Goal: Task Accomplishment & Management: Complete application form

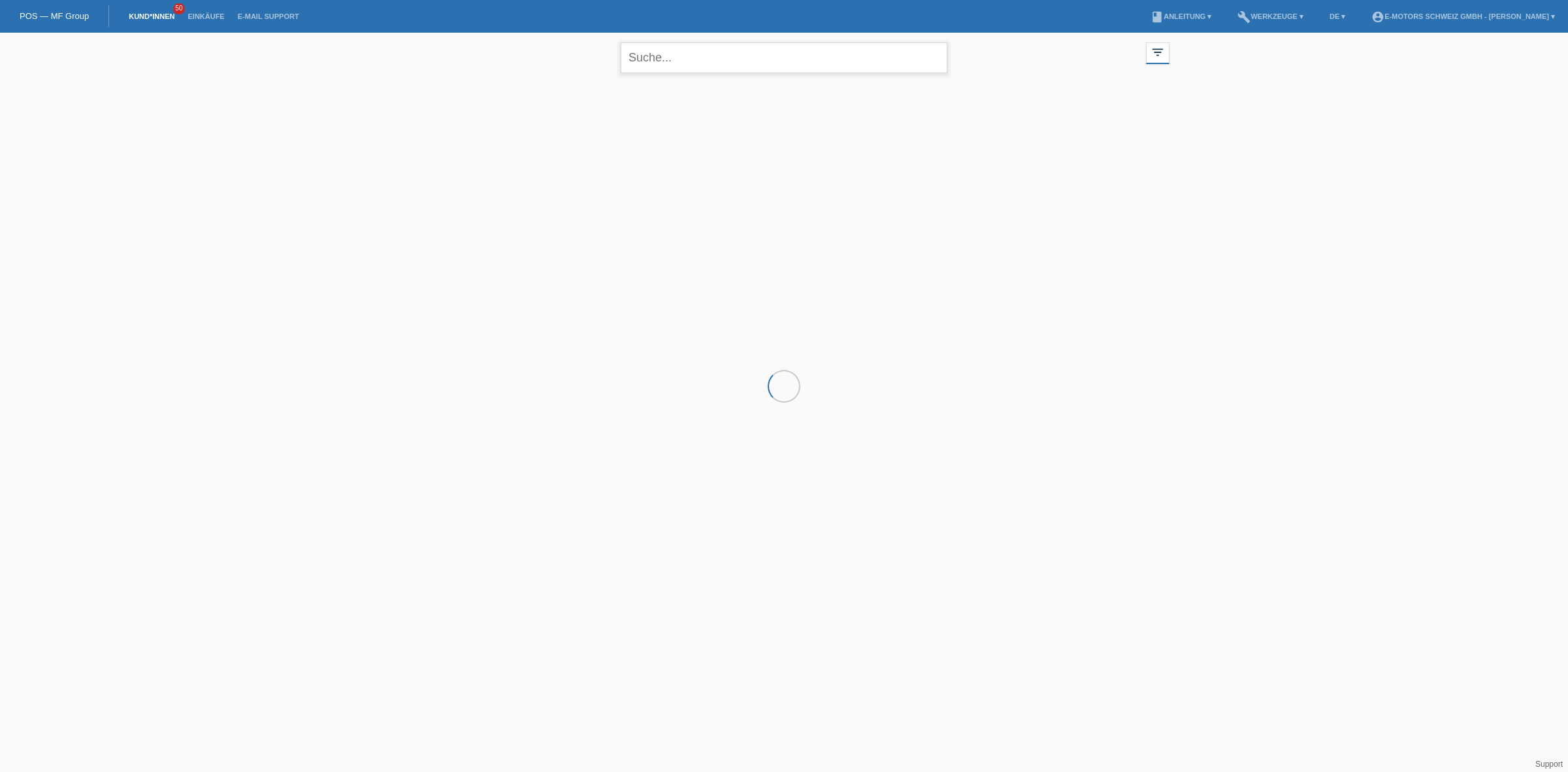
click at [681, 56] on input "text" at bounding box center [783, 58] width 327 height 31
paste input "Damasceba"
type input "Damasceba"
click at [194, 9] on li "Einkäufe" at bounding box center [206, 17] width 50 height 34
click at [199, 12] on link "Einkäufe" at bounding box center [206, 16] width 50 height 8
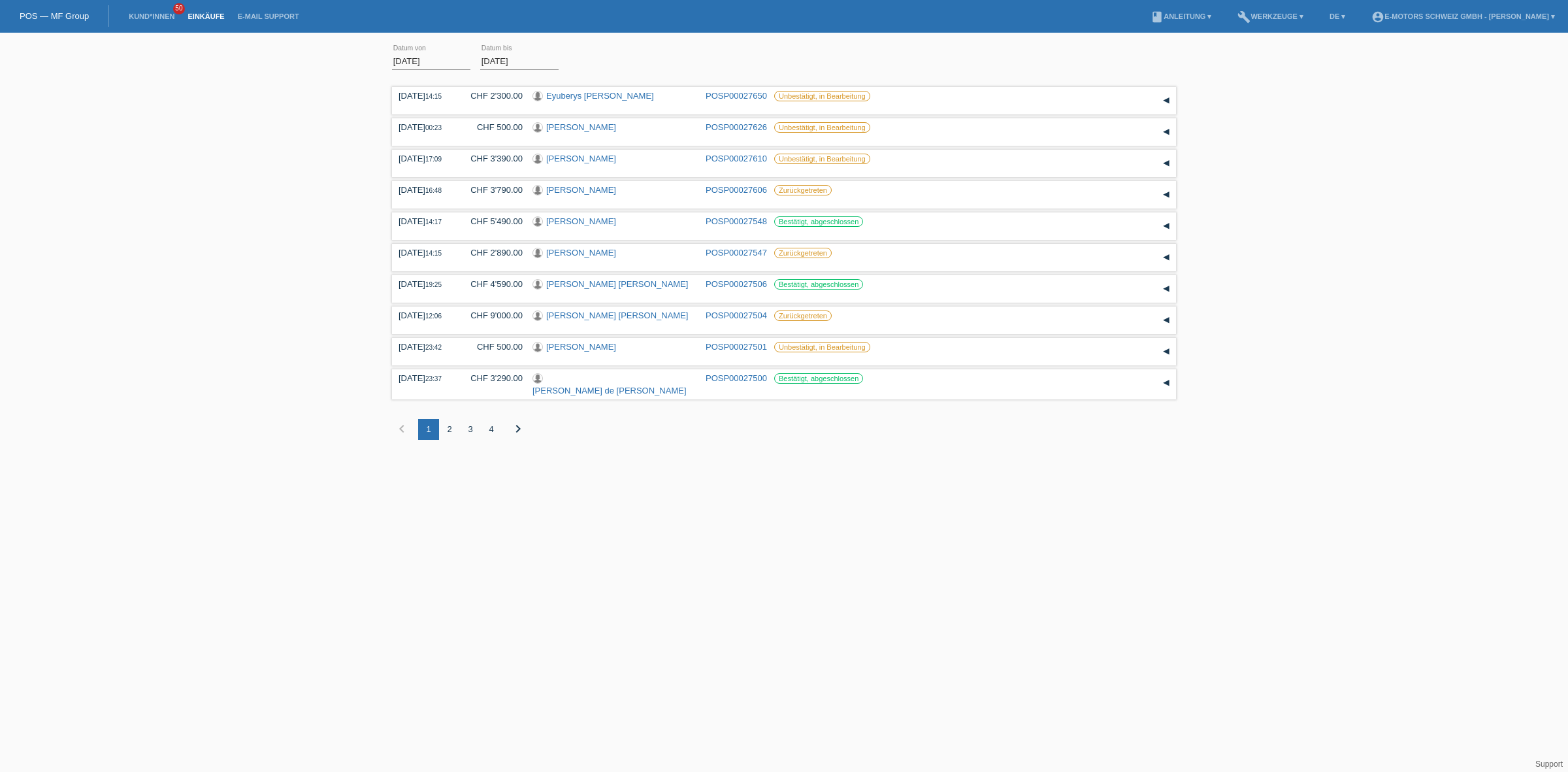
drag, startPoint x: 0, startPoint y: 0, endPoint x: 1301, endPoint y: 137, distance: 1308.2
click at [1301, 137] on div "01.09.2025 error Datum von 18.09.2025 error Datum bis Übernehmen 14:15 Datum" at bounding box center [784, 249] width 1568 height 420
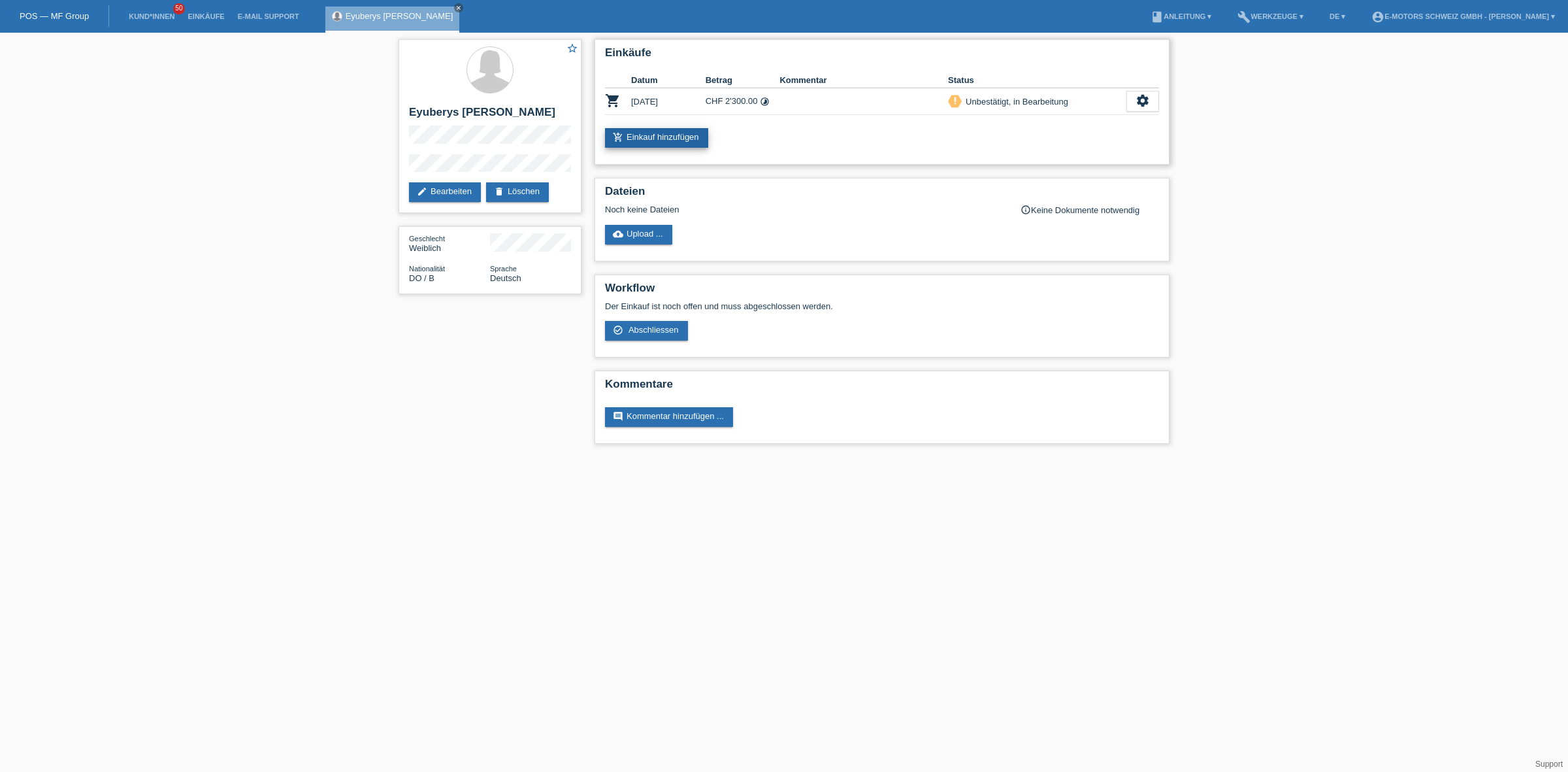
click at [638, 139] on link "add_shopping_cart Einkauf hinzufügen" at bounding box center [656, 137] width 103 height 20
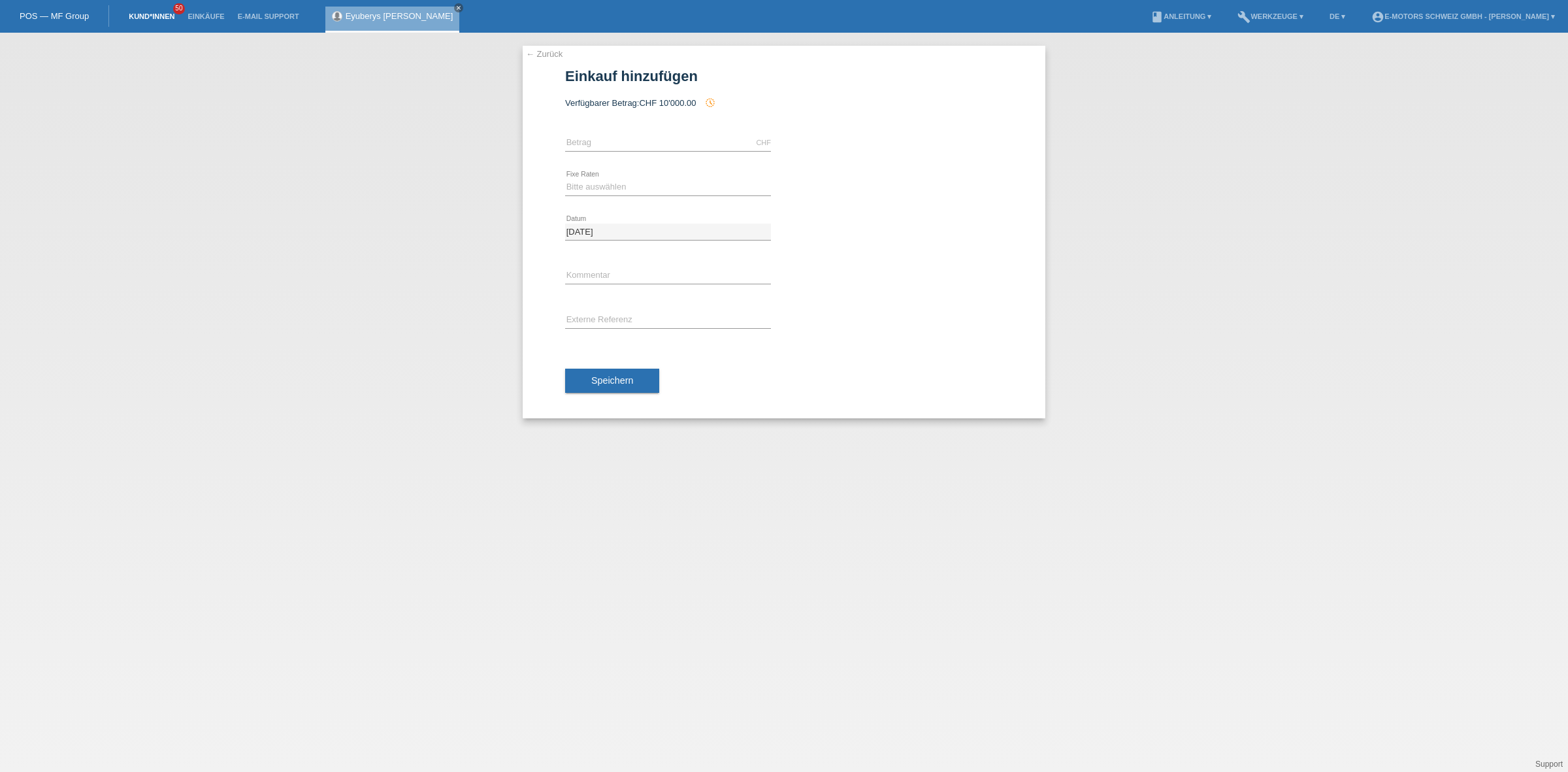
click at [155, 18] on link "Kund*innen" at bounding box center [151, 16] width 58 height 8
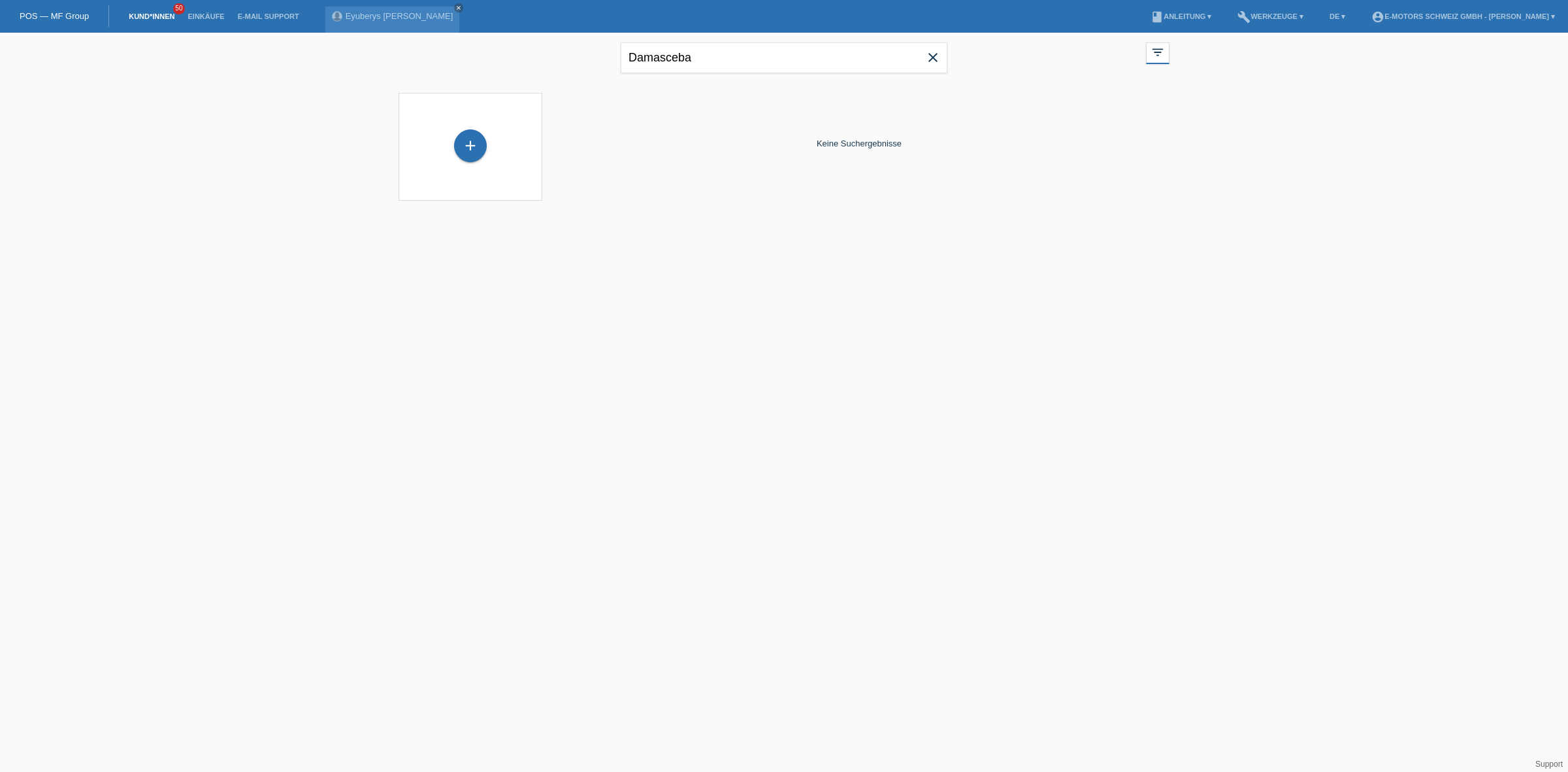
click at [936, 56] on icon "close" at bounding box center [932, 57] width 15 height 15
click at [420, 149] on div at bounding box center [783, 145] width 784 height 131
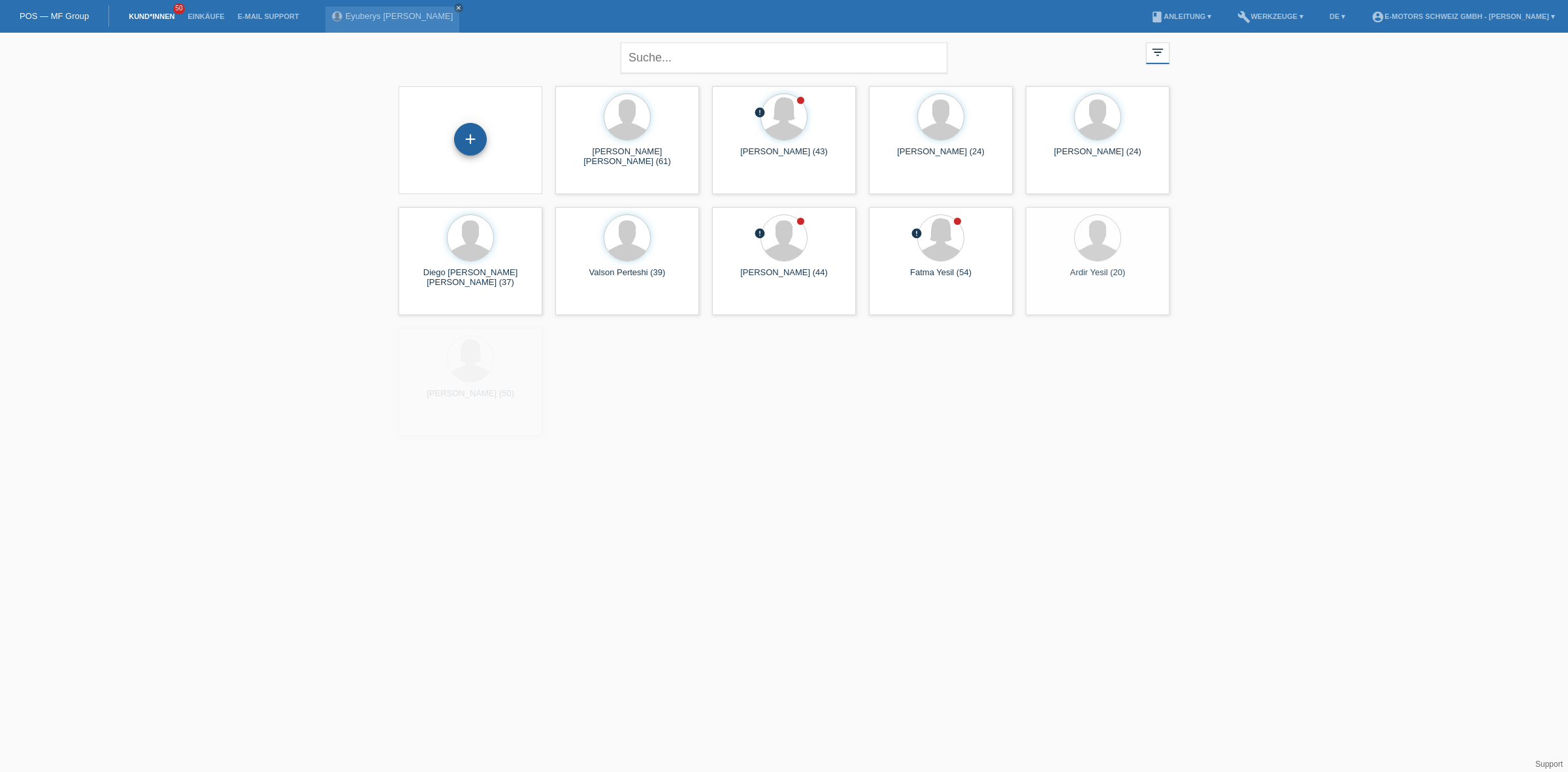
click at [477, 148] on div "+" at bounding box center [470, 139] width 33 height 33
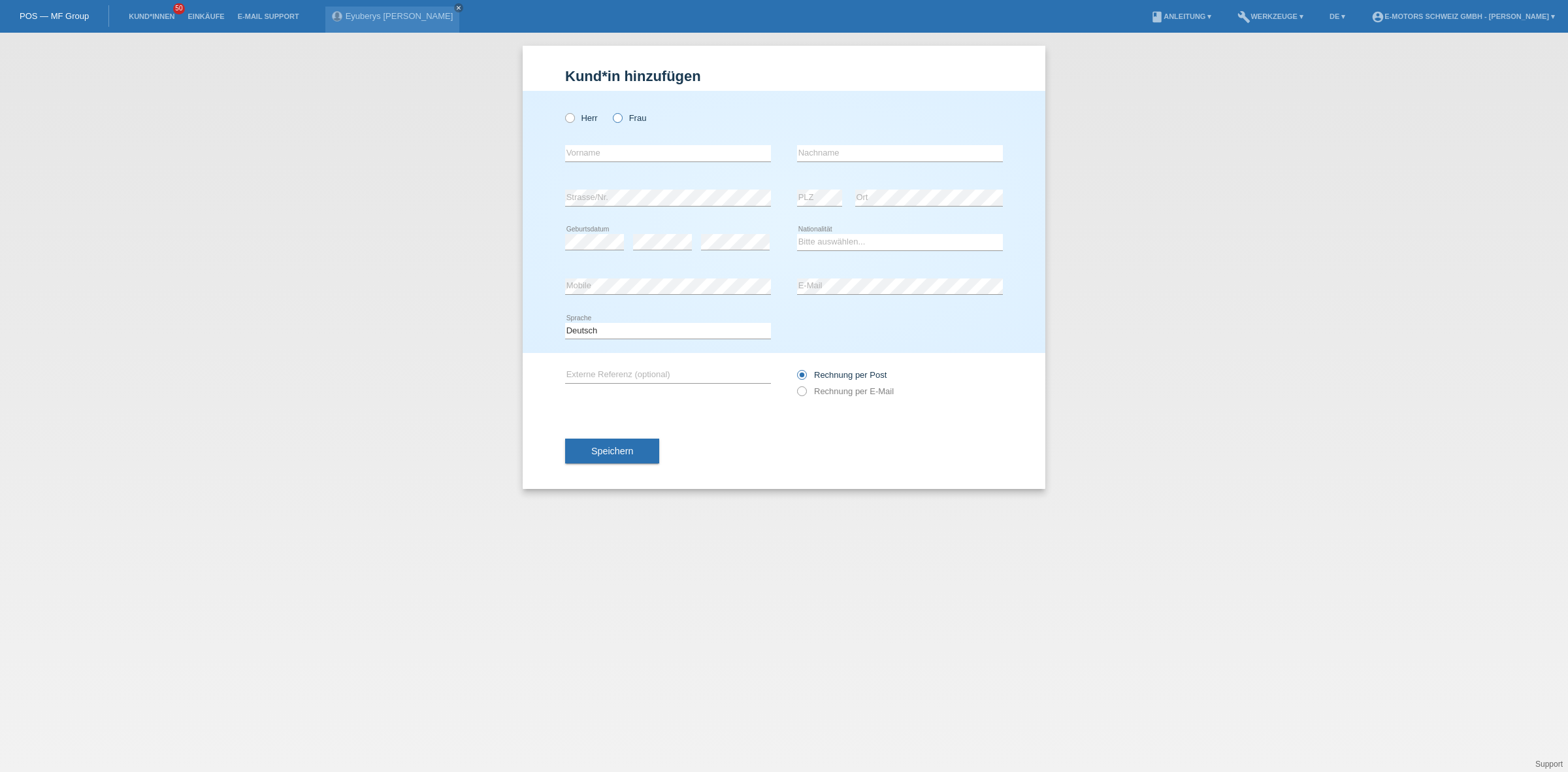
click at [611, 111] on icon at bounding box center [611, 111] width 0 height 0
click at [621, 121] on input "Frau" at bounding box center [617, 118] width 9 height 9
radio input "true"
click at [621, 158] on input "text" at bounding box center [668, 153] width 206 height 16
type input "[PERSON_NAME]"
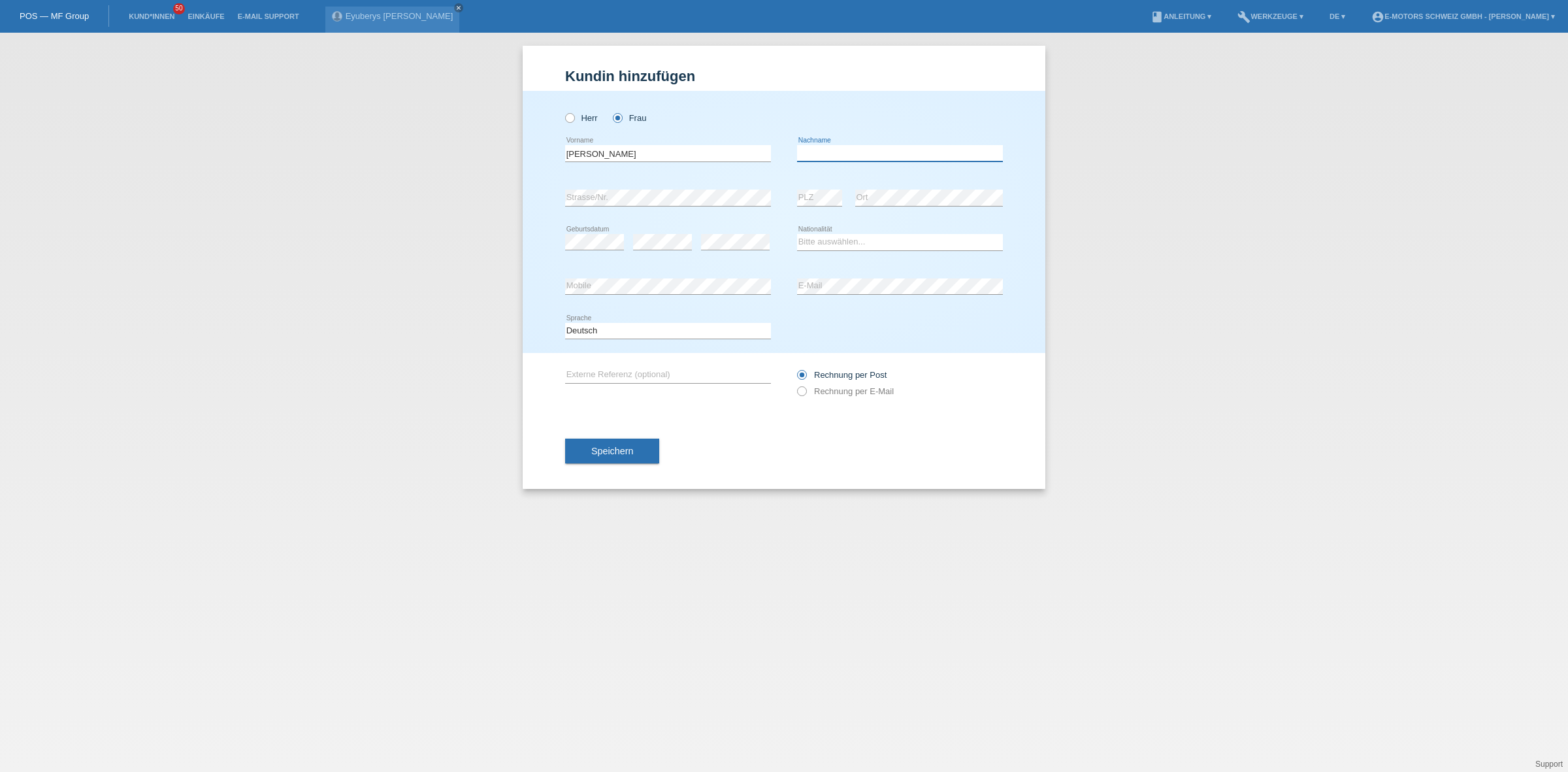
click at [915, 147] on input "text" at bounding box center [900, 153] width 206 height 16
type input "[PERSON_NAME]"
click at [874, 236] on select "Bitte auswählen... [GEOGRAPHIC_DATA] [GEOGRAPHIC_DATA] [GEOGRAPHIC_DATA] [GEOGR…" at bounding box center [900, 241] width 206 height 15
select select "CH"
click at [797, 234] on select "Bitte auswählen... [GEOGRAPHIC_DATA] [GEOGRAPHIC_DATA] [GEOGRAPHIC_DATA] [GEOGR…" at bounding box center [900, 241] width 206 height 15
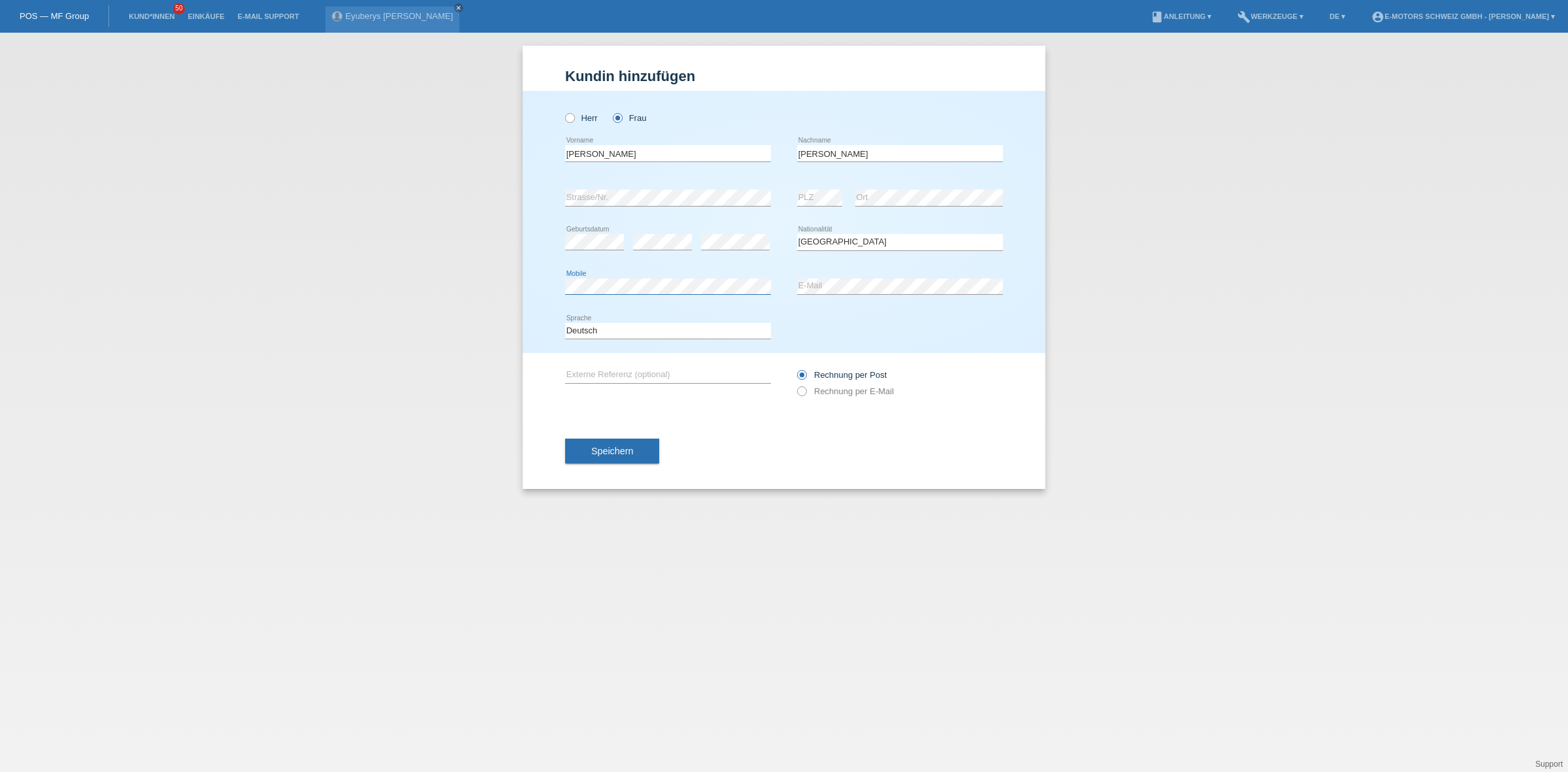
click at [525, 282] on div "[PERSON_NAME] error Vorname" at bounding box center [783, 222] width 522 height 262
click at [773, 282] on div "error Mobile error E-Mail" at bounding box center [783, 287] width 438 height 45
click at [628, 440] on button "Speichern" at bounding box center [612, 451] width 94 height 25
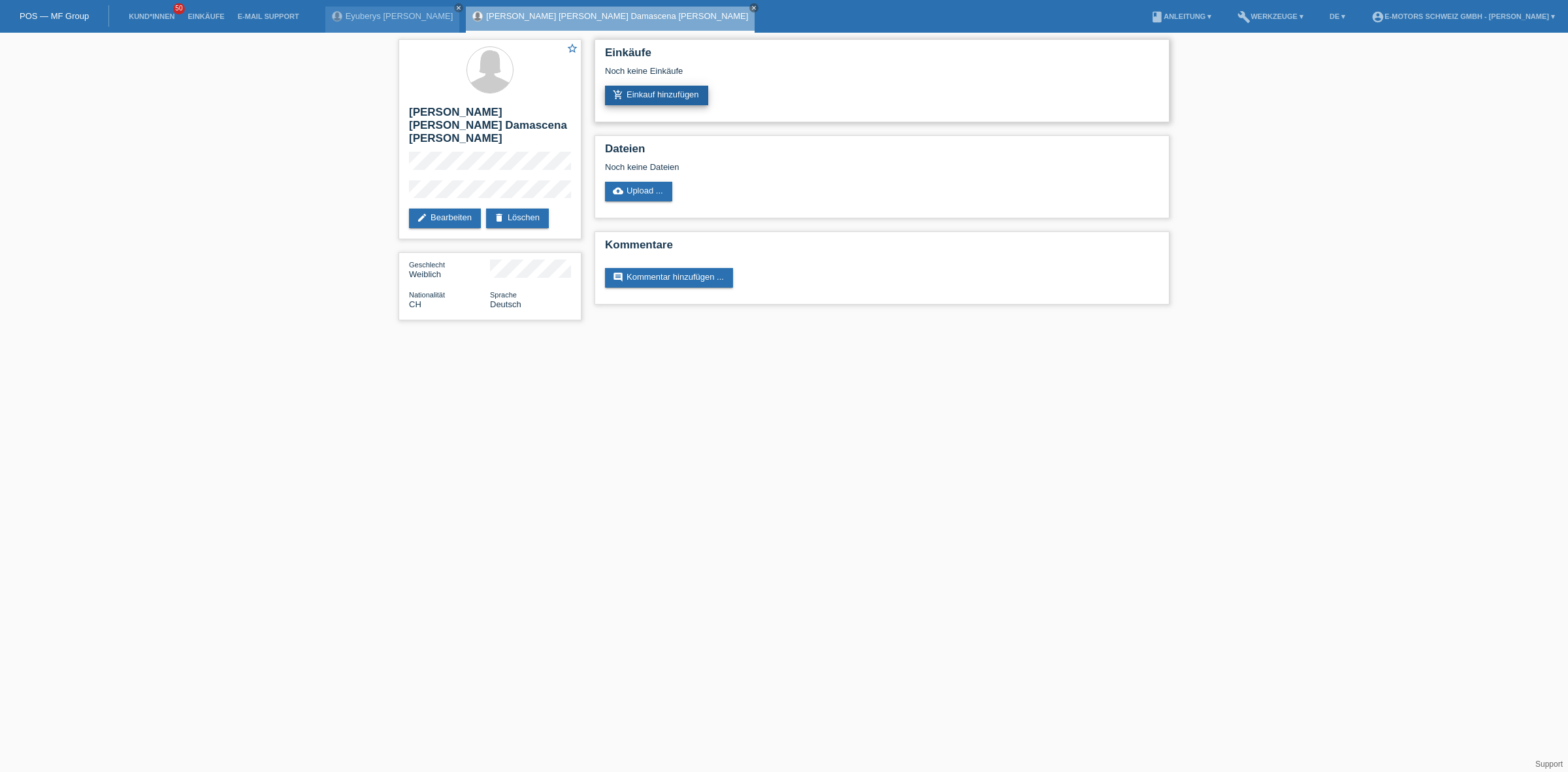
click at [699, 96] on link "add_shopping_cart Einkauf hinzufügen" at bounding box center [656, 95] width 103 height 20
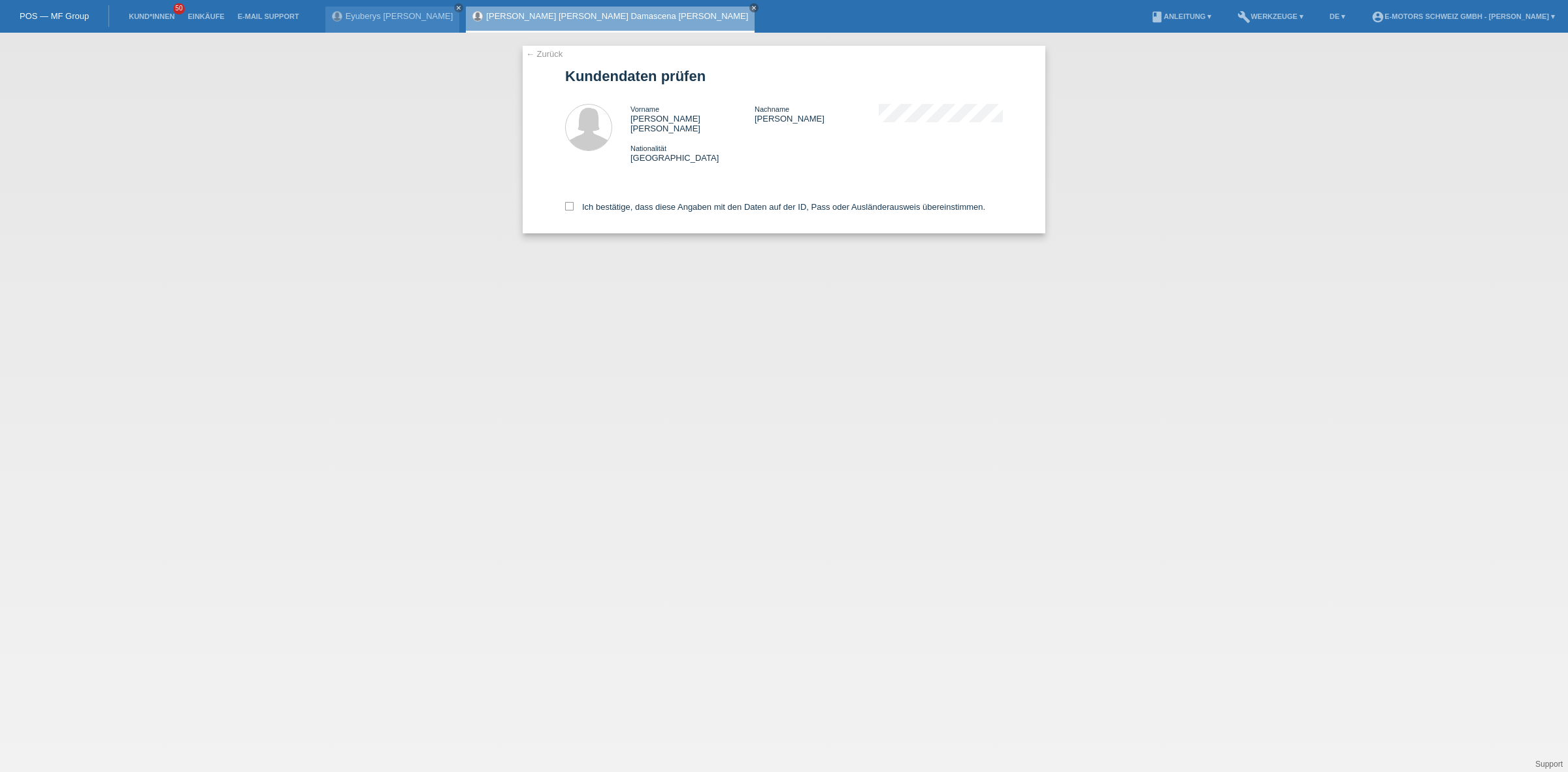
click at [666, 203] on div "Ich bestätige, dass diese Angaben mit den Daten auf der ID, Pass oder Ausländer…" at bounding box center [783, 204] width 438 height 58
click at [667, 202] on label "Ich bestätige, dass diese Angaben mit den Daten auf der ID, Pass oder Ausländer…" at bounding box center [775, 206] width 420 height 10
click at [574, 202] on input "Ich bestätige, dass diese Angaben mit den Daten auf der ID, Pass oder Ausländer…" at bounding box center [569, 206] width 9 height 9
checkbox input "true"
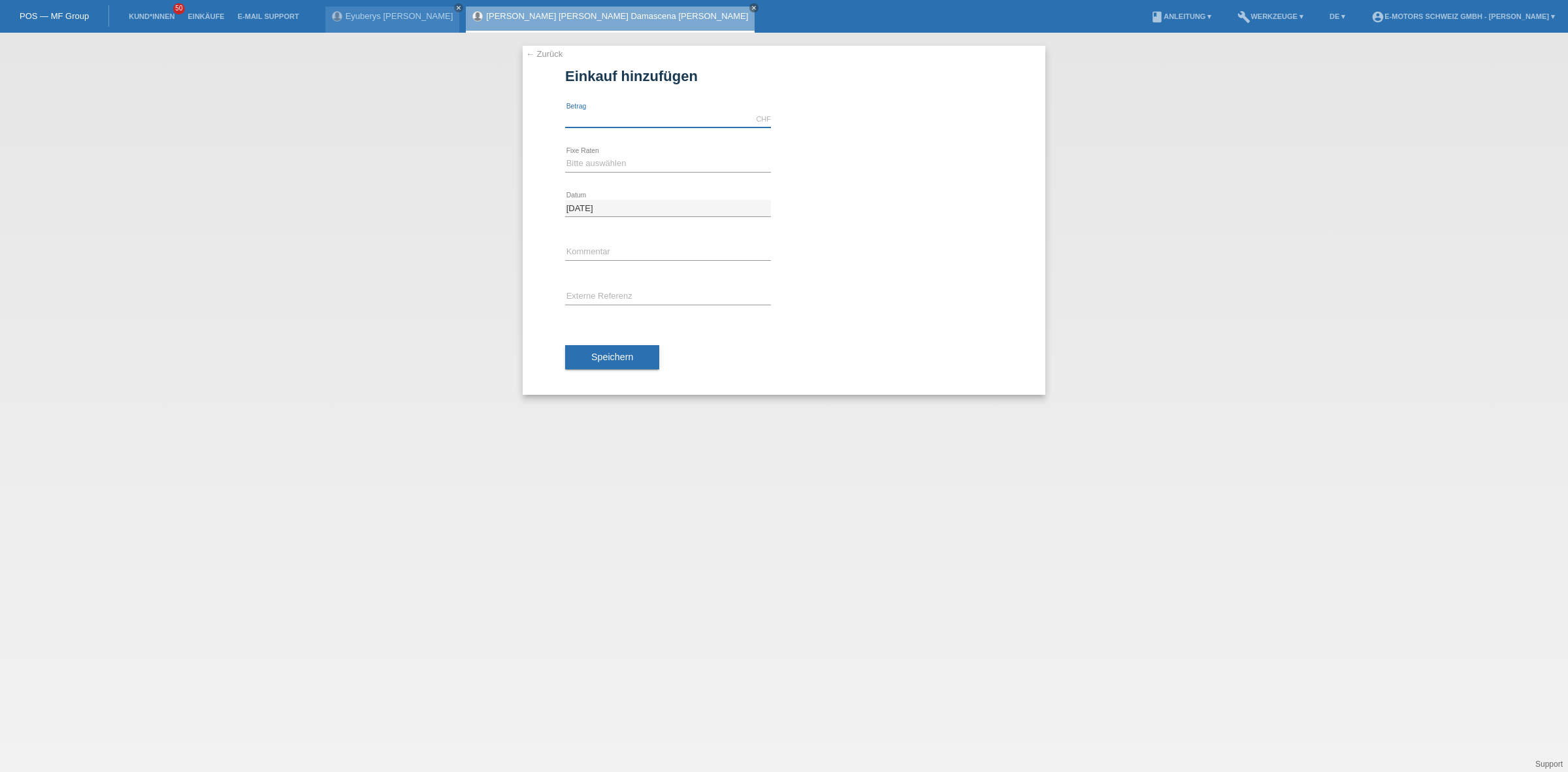
click at [650, 126] on input "text" at bounding box center [668, 119] width 206 height 16
type input "5490.00"
drag, startPoint x: 593, startPoint y: 162, endPoint x: 595, endPoint y: 170, distance: 8.2
click at [593, 163] on select "Bitte auswählen 12 Raten 24 Raten 36 Raten 48 Raten" at bounding box center [668, 163] width 206 height 15
select select "214"
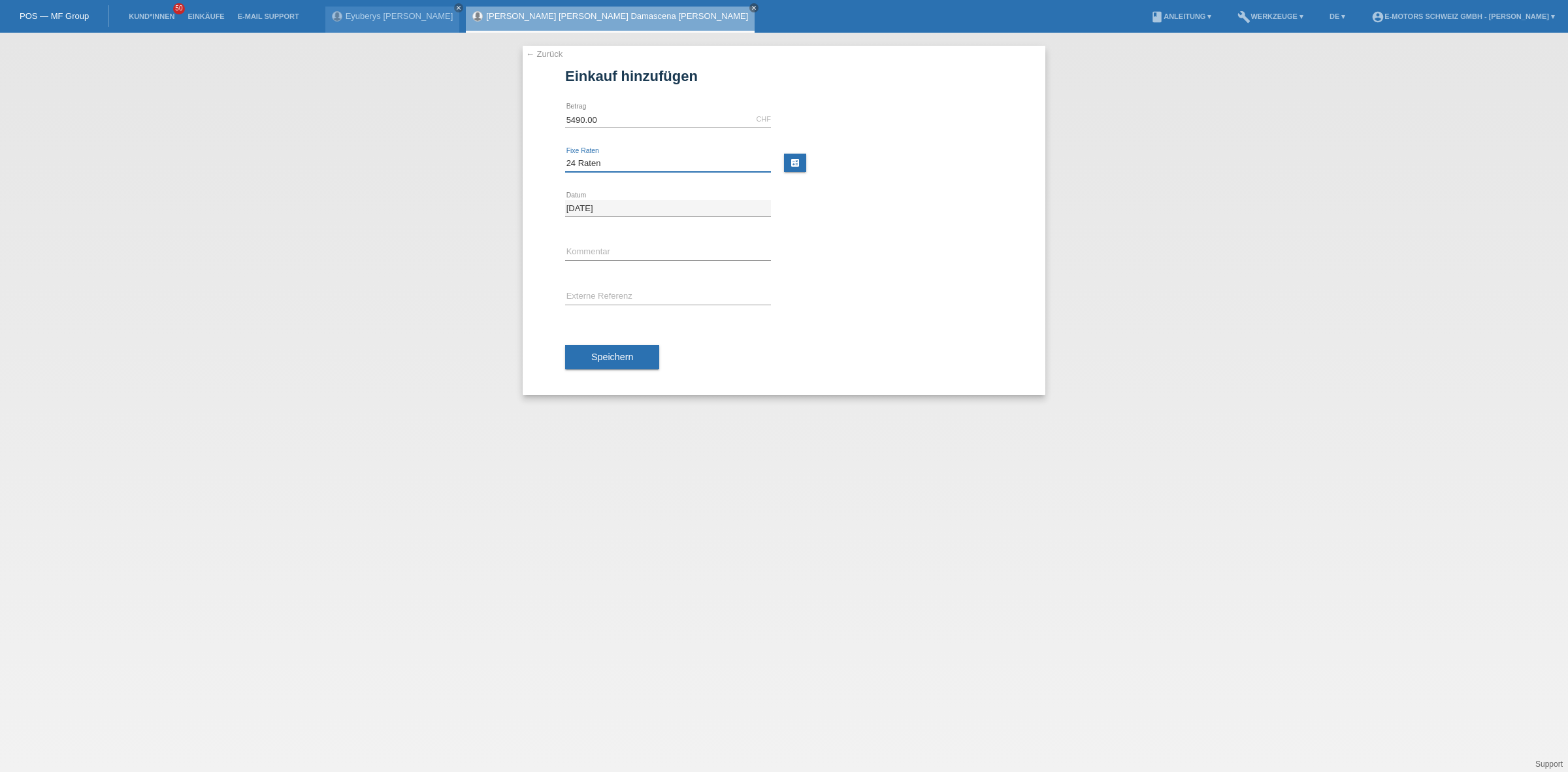
click at [565, 156] on select "Bitte auswählen 12 Raten 24 Raten 36 Raten 48 Raten" at bounding box center [668, 163] width 206 height 15
click at [590, 262] on div "error Kommentar" at bounding box center [668, 253] width 206 height 45
click at [595, 245] on input "text" at bounding box center [668, 252] width 206 height 16
type input "KENAN"
click at [618, 353] on span "Speichern" at bounding box center [612, 357] width 42 height 10
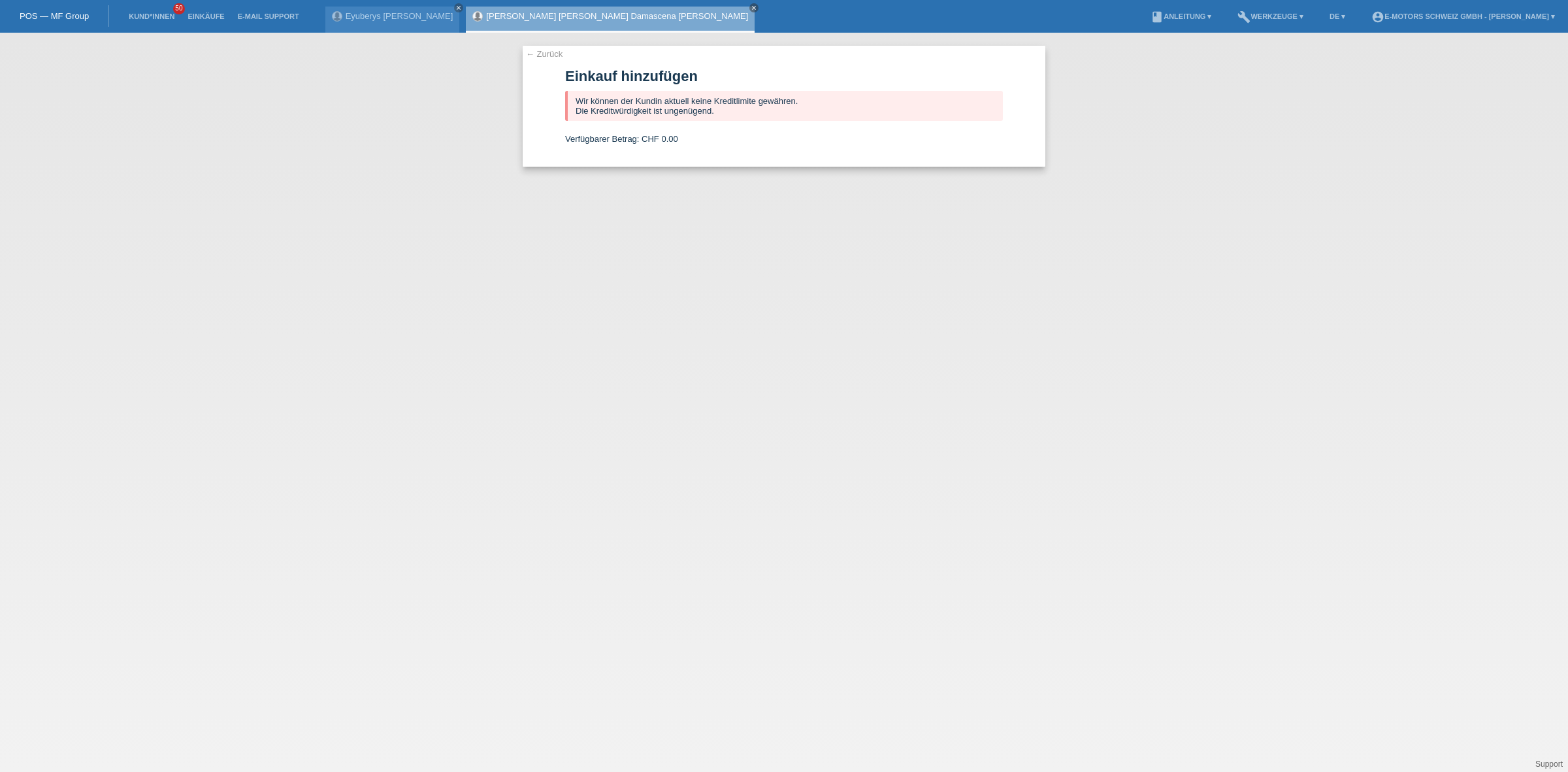
click at [554, 16] on link "[PERSON_NAME] [PERSON_NAME] Damascena [PERSON_NAME]" at bounding box center [617, 15] width 262 height 10
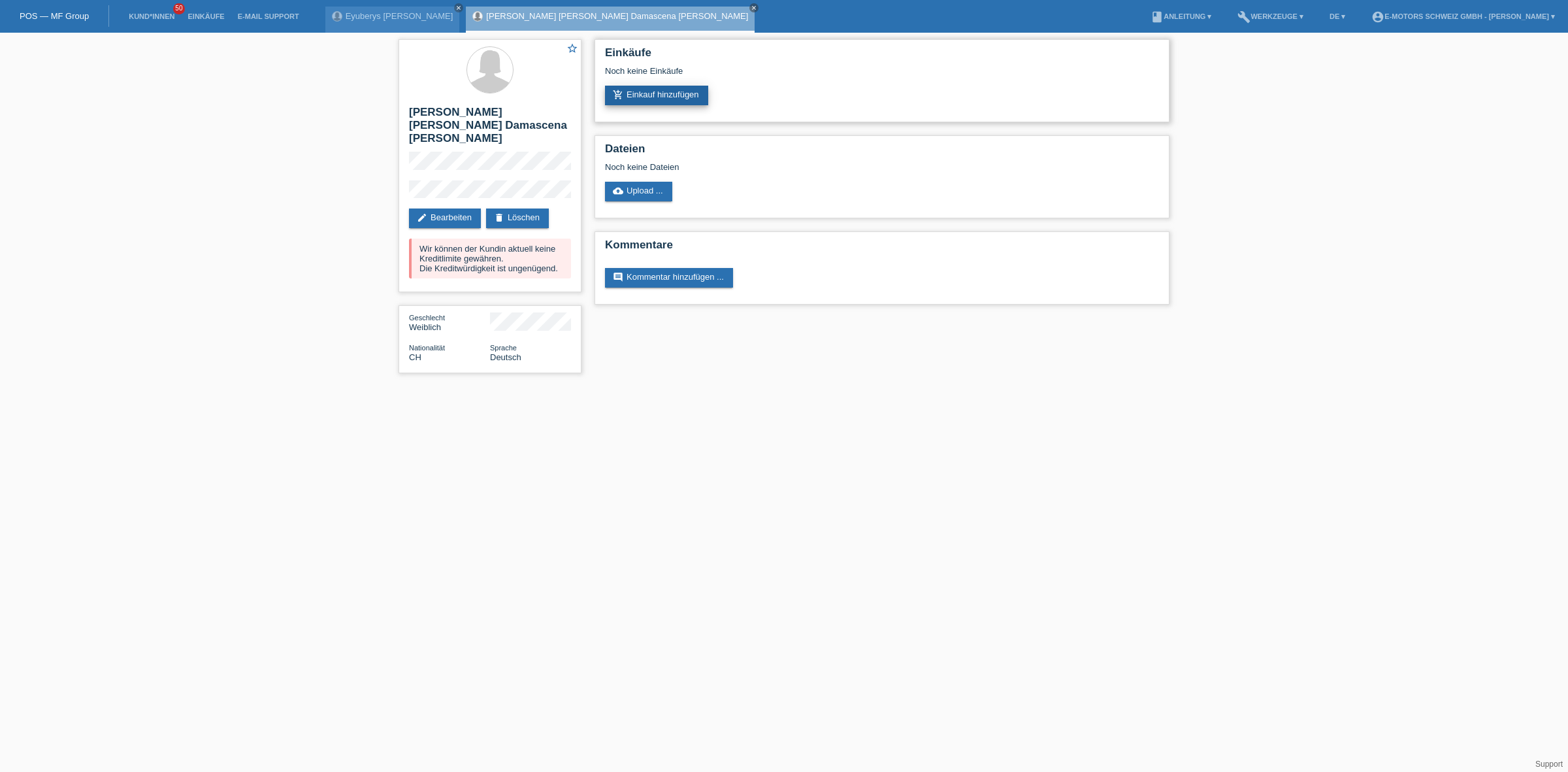
click at [648, 93] on link "add_shopping_cart Einkauf hinzufügen" at bounding box center [656, 95] width 103 height 20
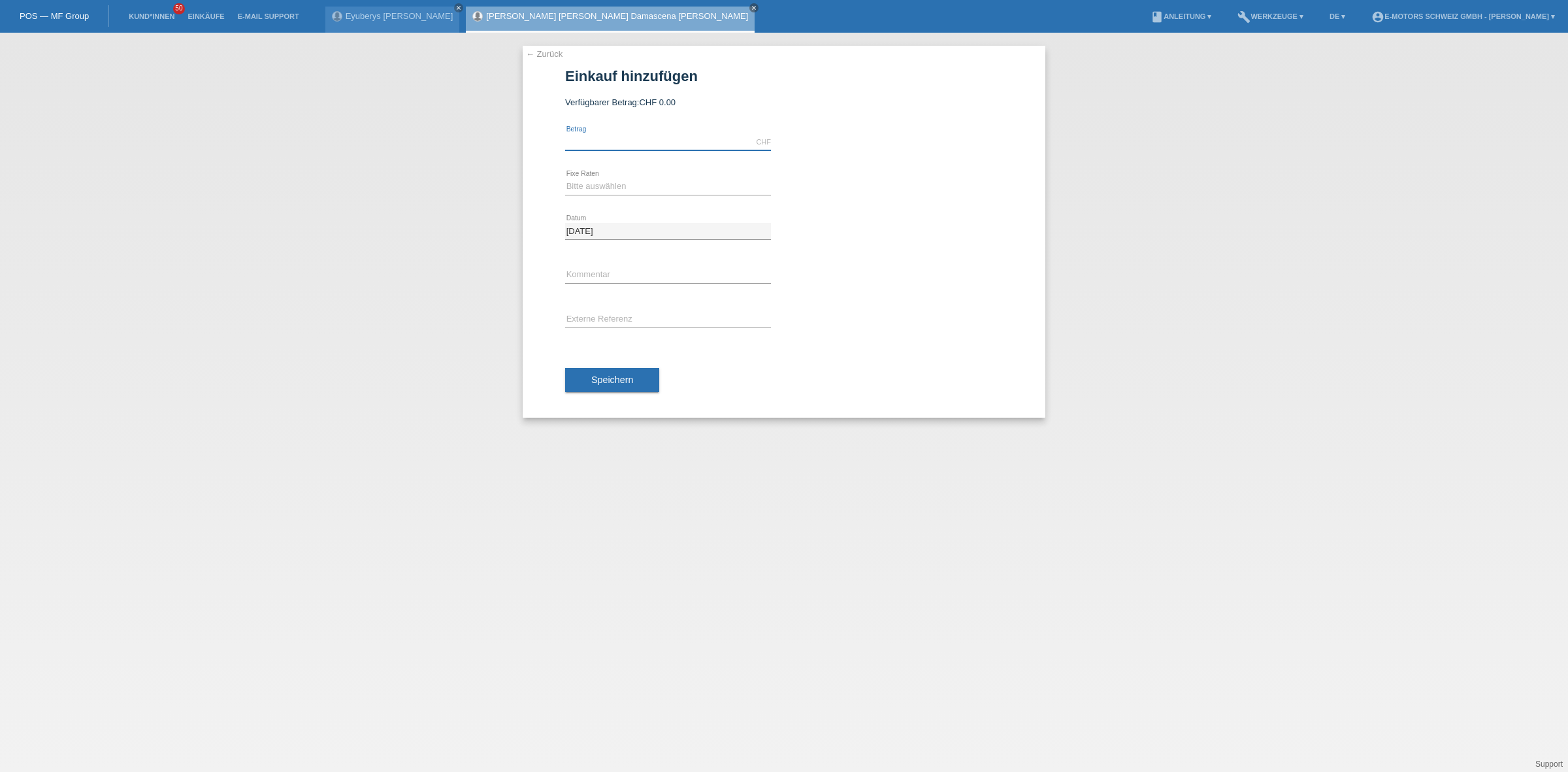
click at [606, 138] on input "text" at bounding box center [668, 142] width 206 height 16
type input "2890.00"
click at [614, 182] on select "Bitte auswählen 12 Raten 24 Raten 36 Raten 48 Raten" at bounding box center [668, 186] width 206 height 15
select select "213"
click at [565, 178] on select "Bitte auswählen 12 Raten 24 Raten 36 Raten 48 Raten" at bounding box center [668, 186] width 206 height 15
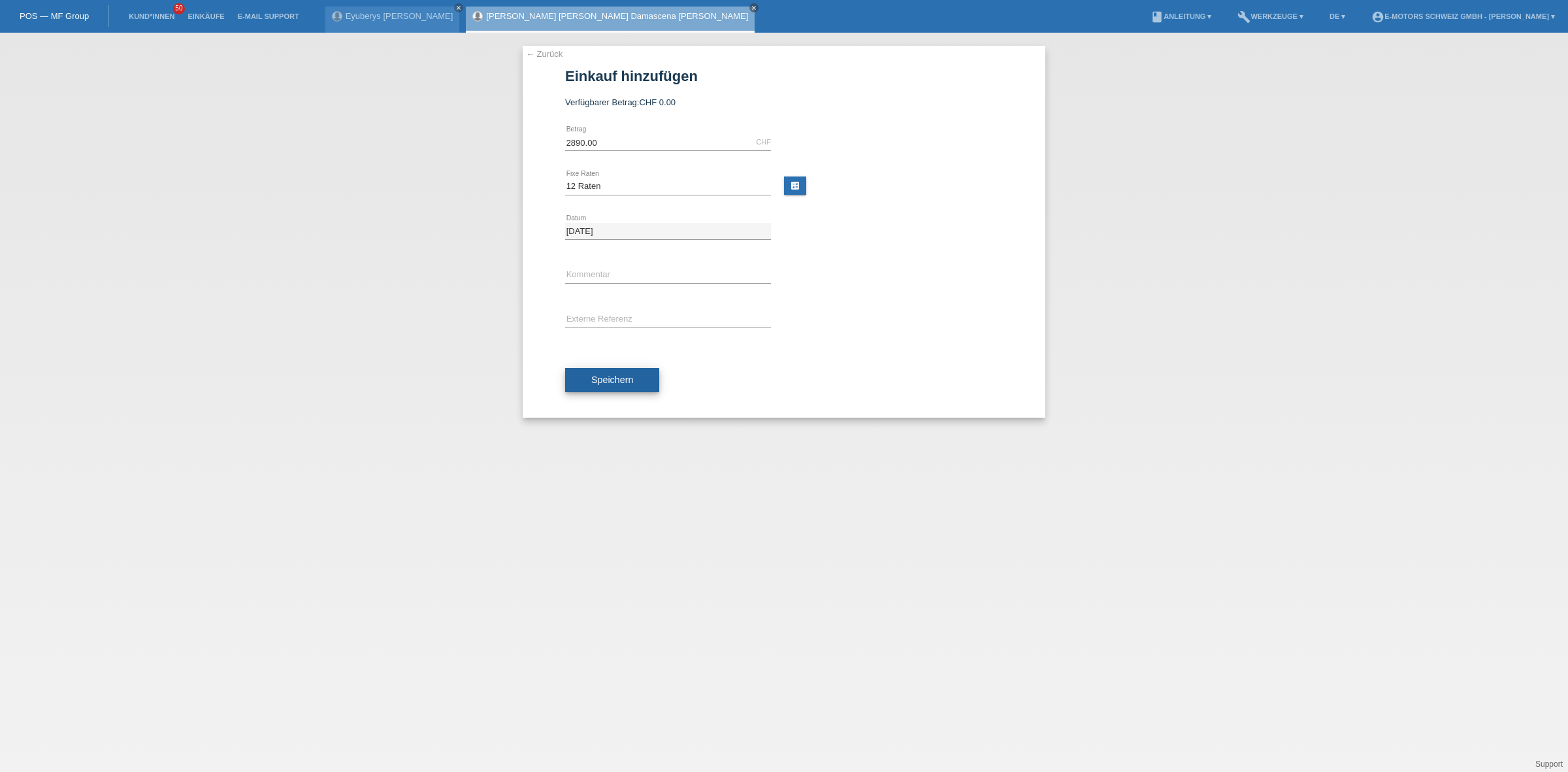
click at [624, 387] on button "Speichern" at bounding box center [612, 380] width 94 height 25
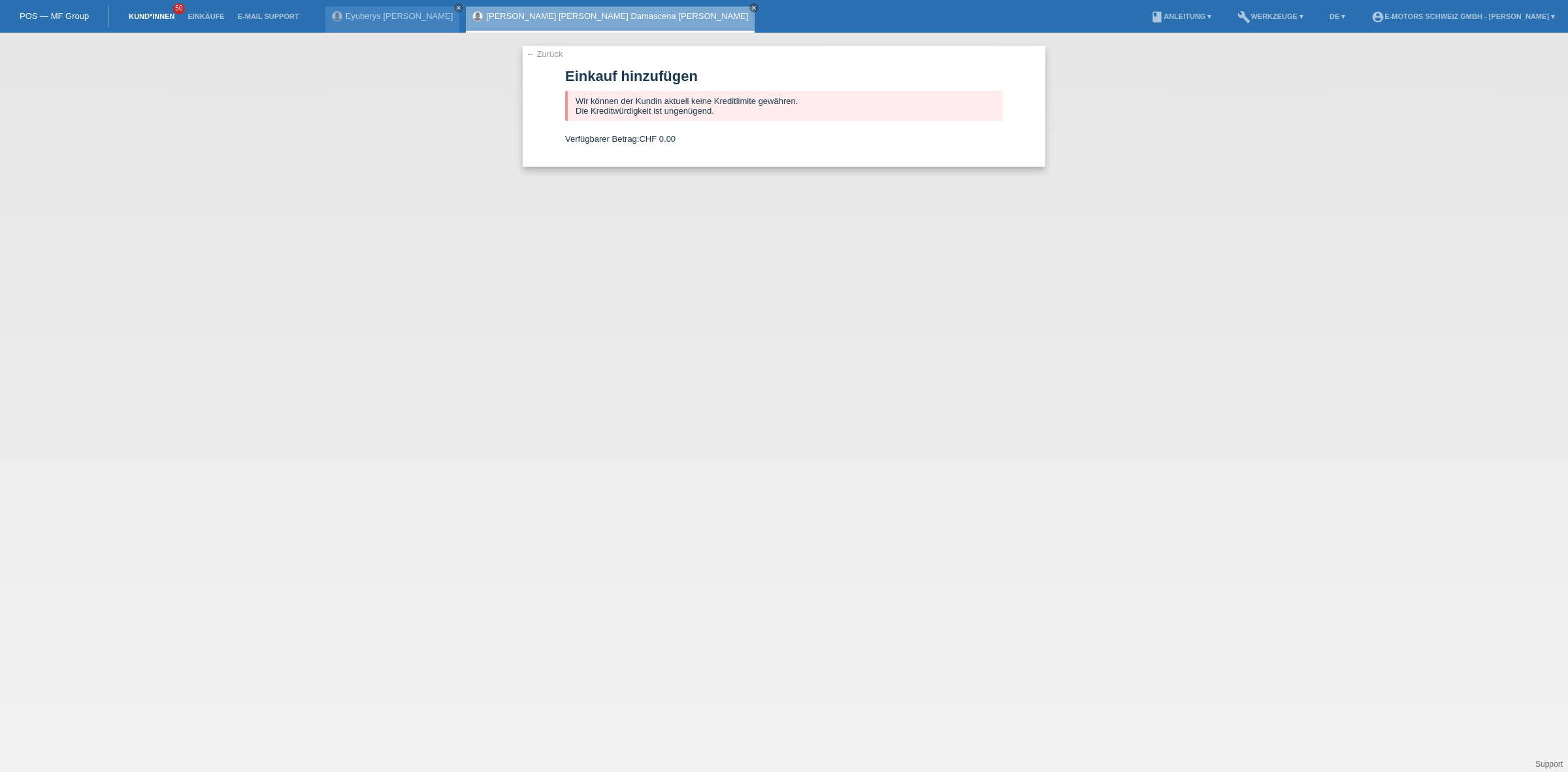
click at [145, 15] on link "Kund*innen" at bounding box center [151, 16] width 58 height 8
